Goal: Check status: Check status

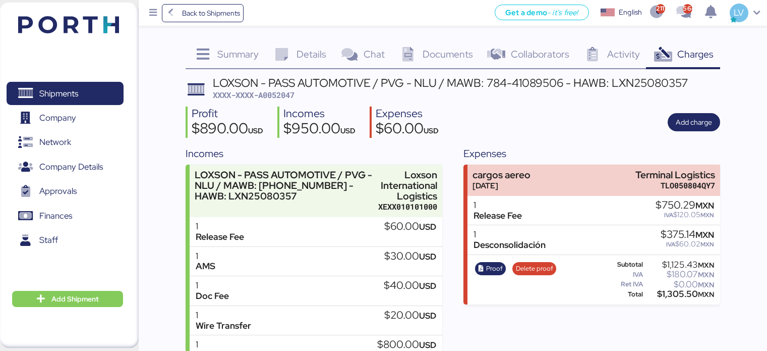
click at [240, 19] on span "Back to Shipments" at bounding box center [211, 13] width 58 height 12
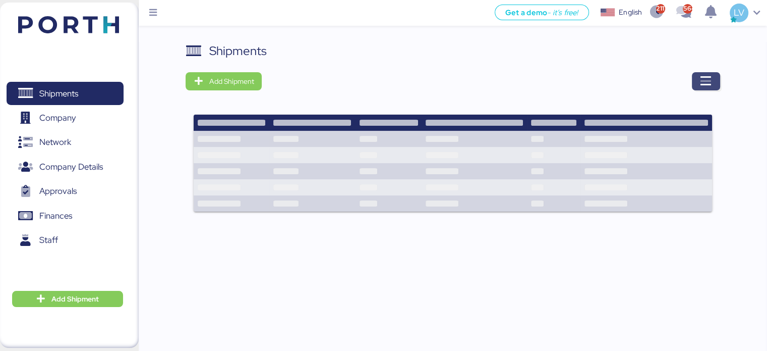
click at [702, 83] on icon "button" at bounding box center [706, 81] width 12 height 12
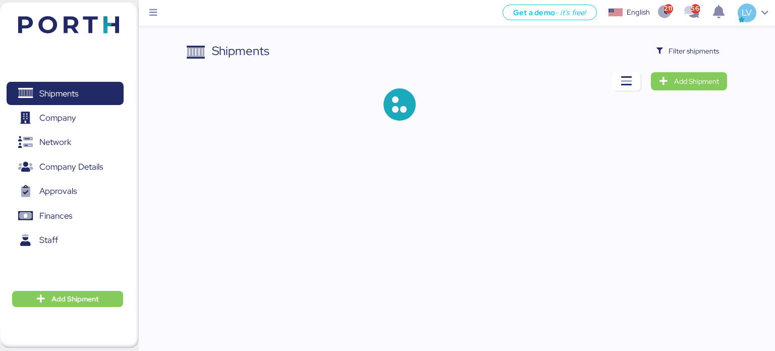
click at [678, 40] on div "Shipments Filter shipments Add Shipment" at bounding box center [387, 68] width 775 height 137
click at [674, 52] on span "Filter shipments" at bounding box center [694, 51] width 50 height 12
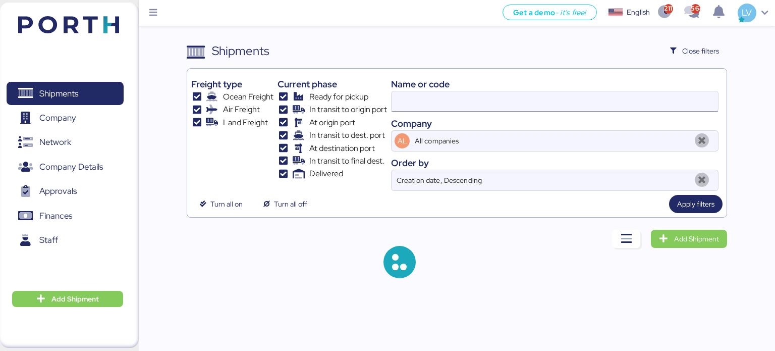
click at [575, 94] on input at bounding box center [555, 101] width 326 height 20
paste input "O0052071"
type input "O0052071"
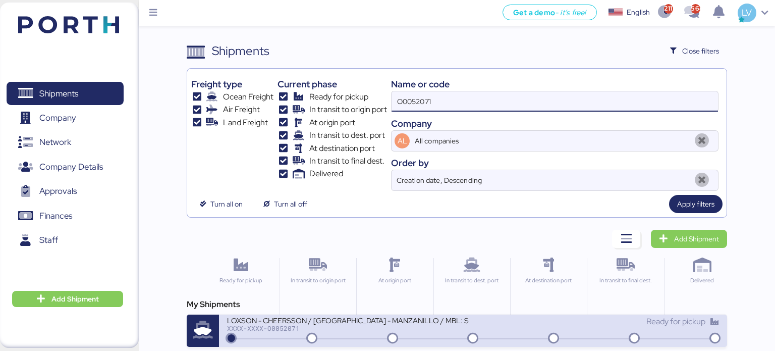
click at [293, 333] on icon at bounding box center [312, 338] width 48 height 11
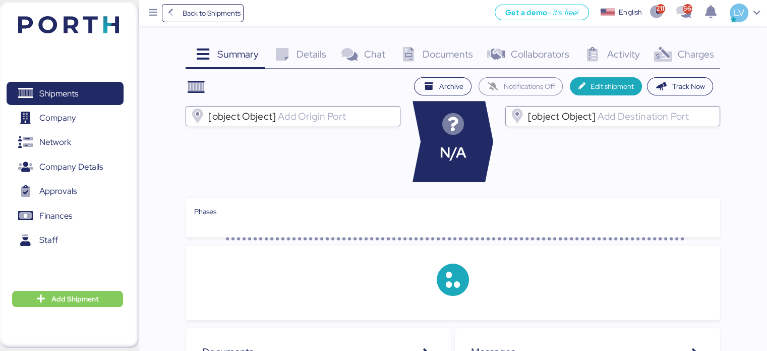
click at [682, 68] on div "Charges 0" at bounding box center [683, 55] width 74 height 27
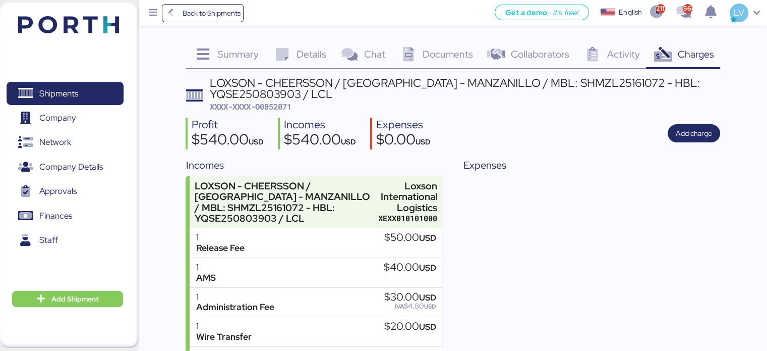
click at [305, 68] on div "Details 0" at bounding box center [299, 55] width 68 height 27
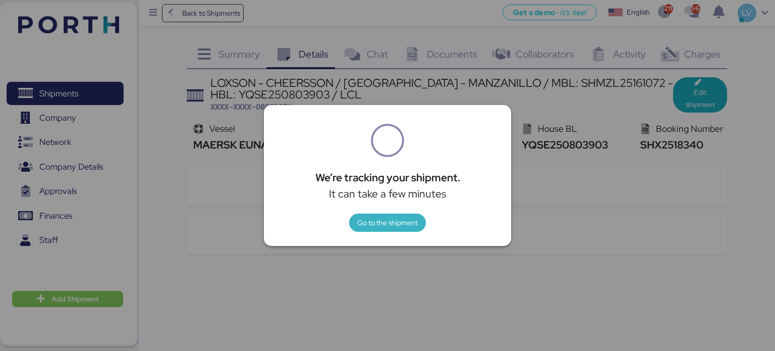
click at [358, 226] on span "Go to the shipment" at bounding box center [387, 222] width 61 height 12
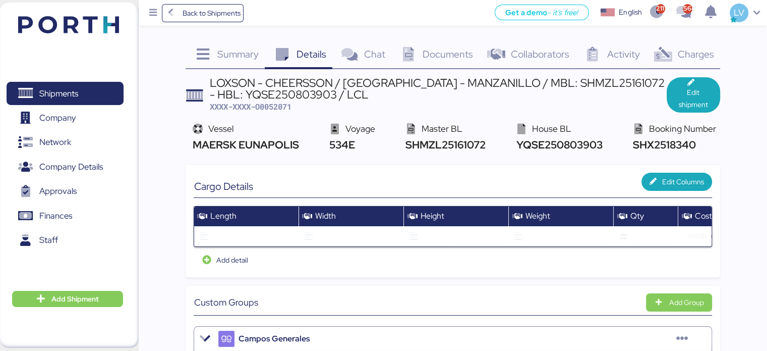
click at [242, 42] on div "Summary 0" at bounding box center [225, 55] width 79 height 27
